Goal: Task Accomplishment & Management: Manage account settings

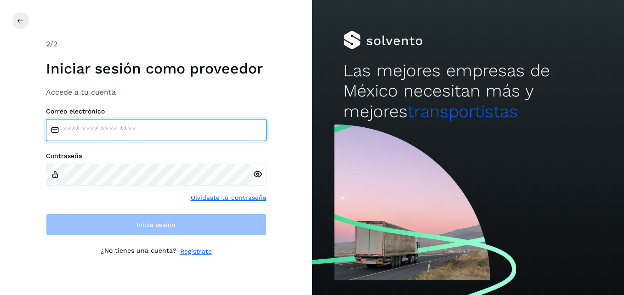
click at [82, 125] on input "email" at bounding box center [156, 130] width 221 height 22
type input "**********"
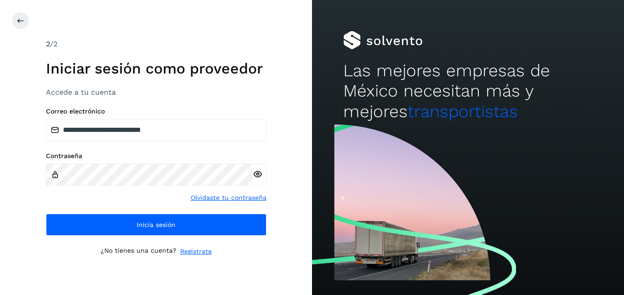
click at [258, 170] on icon at bounding box center [258, 175] width 10 height 10
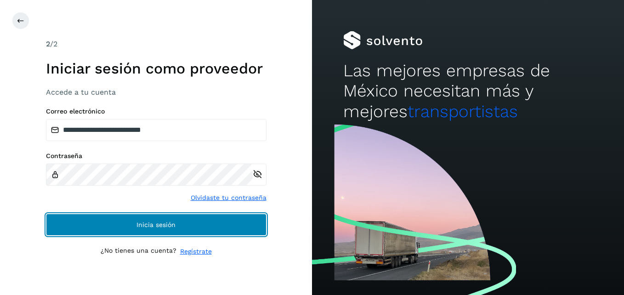
click at [151, 223] on span "Inicia sesión" at bounding box center [155, 224] width 39 height 6
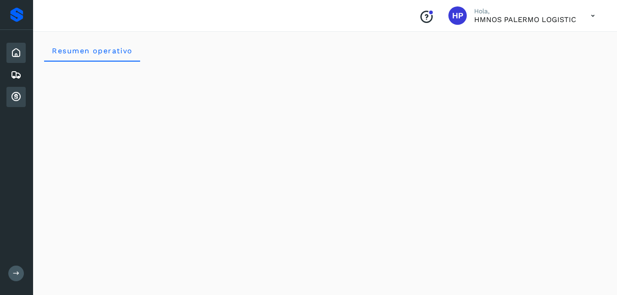
click at [17, 96] on icon at bounding box center [16, 96] width 11 height 11
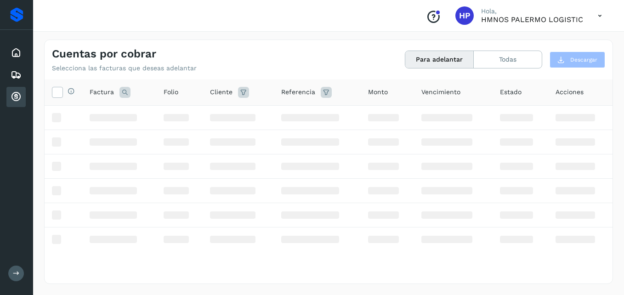
click at [17, 96] on icon at bounding box center [16, 96] width 11 height 11
